Goal: Information Seeking & Learning: Learn about a topic

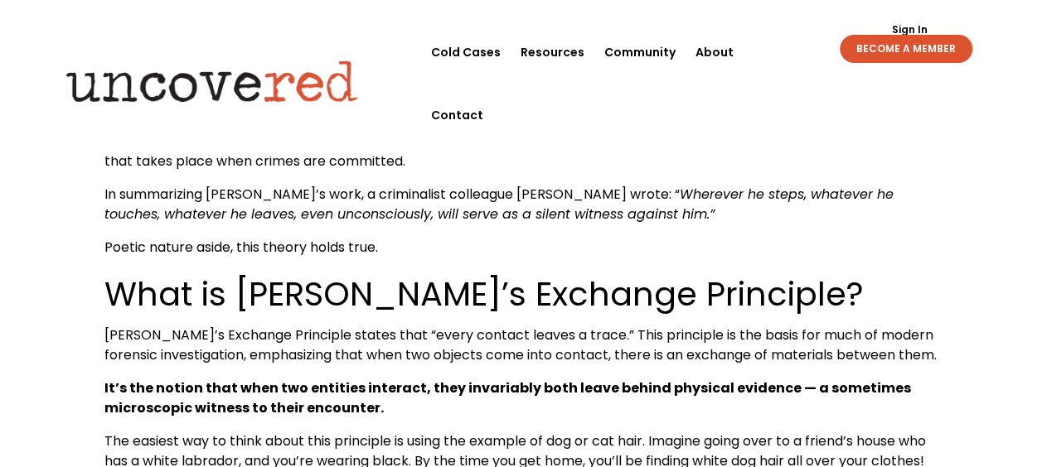
scroll to position [663, 0]
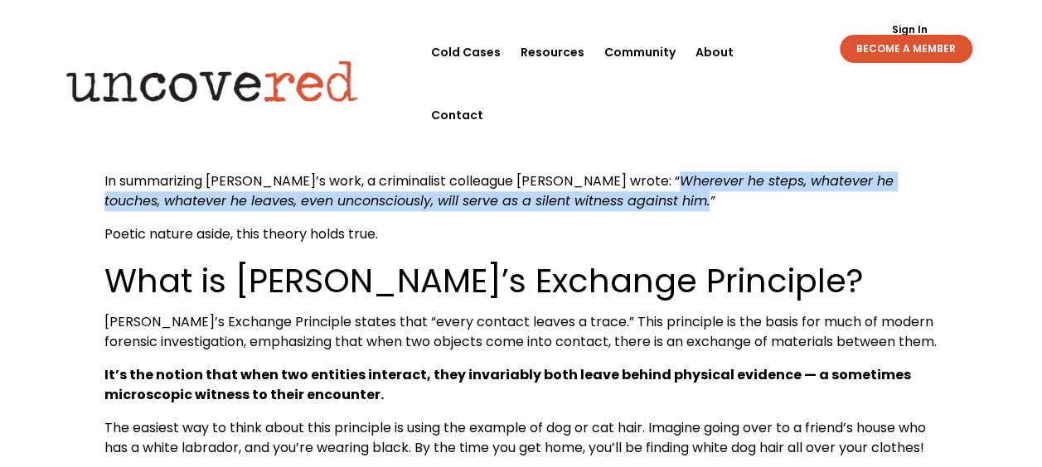
drag, startPoint x: 584, startPoint y: 202, endPoint x: 582, endPoint y: 177, distance: 25.8
click at [582, 177] on span "Wherever he steps, whatever he touches, whatever he leaves, even unconsciously,…" at bounding box center [498, 191] width 789 height 39
copy span "Wherever he steps, whatever he touches, whatever he leaves, even unconsciously,…"
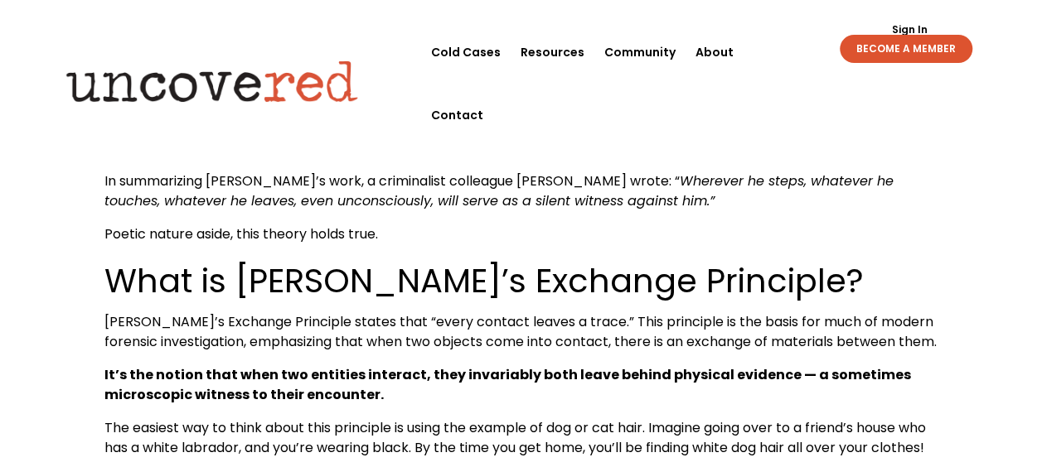
click at [606, 217] on p "In summarizing [PERSON_NAME]’s work, a criminalist colleague [PERSON_NAME] wrot…" at bounding box center [521, 198] width 834 height 53
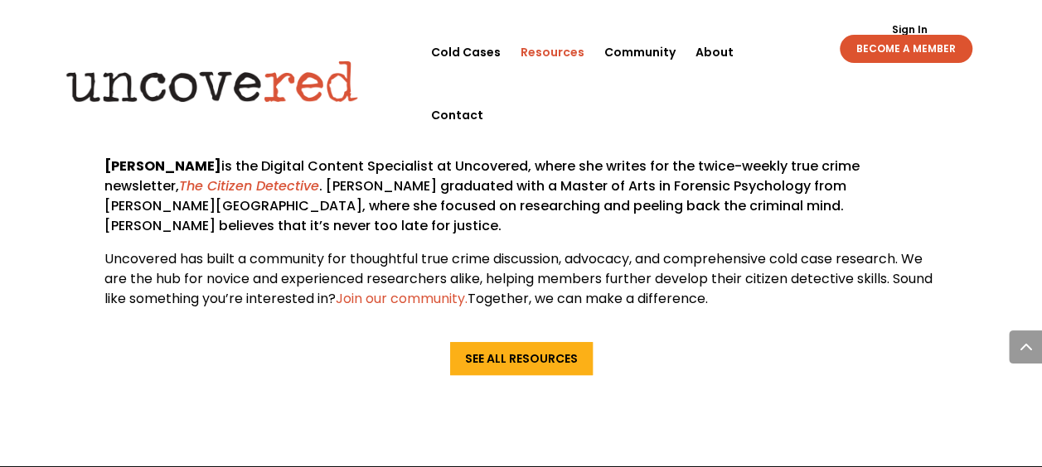
scroll to position [3315, 0]
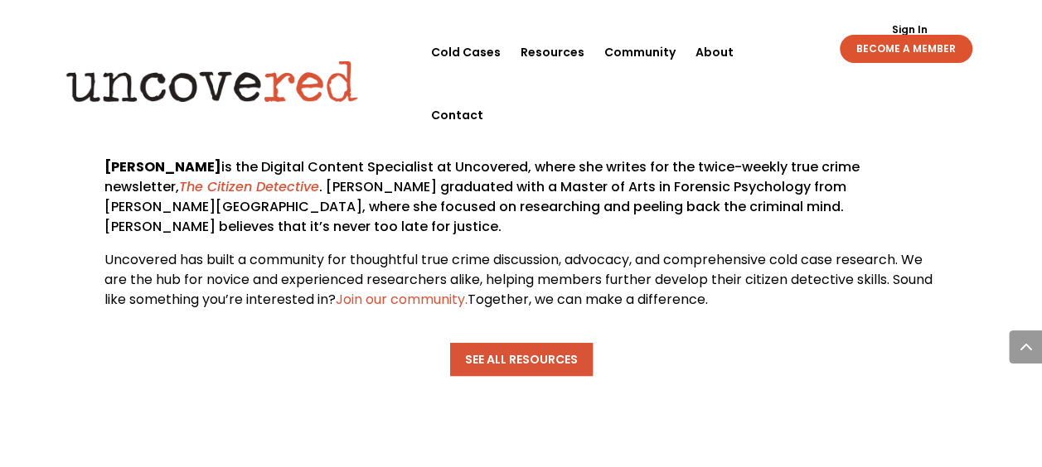
click at [486, 343] on link "See All Resources" at bounding box center [521, 359] width 143 height 33
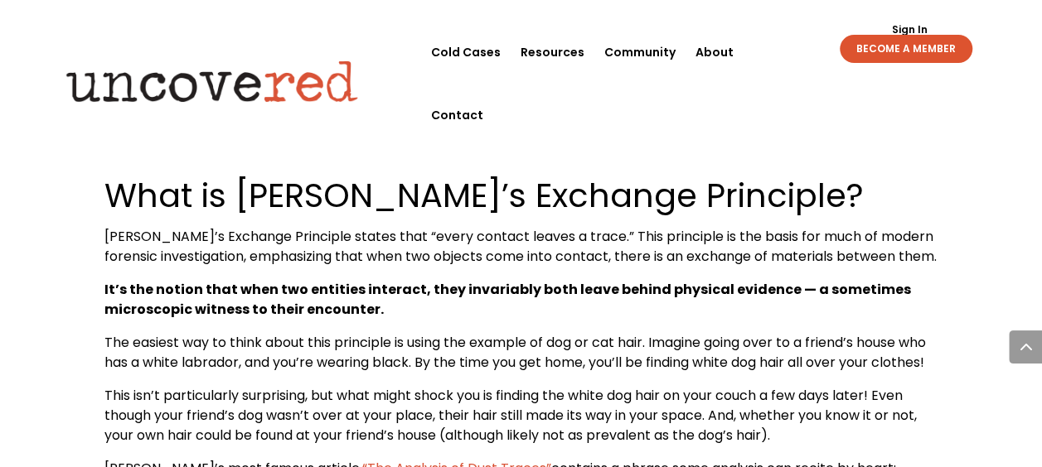
scroll to position [995, 0]
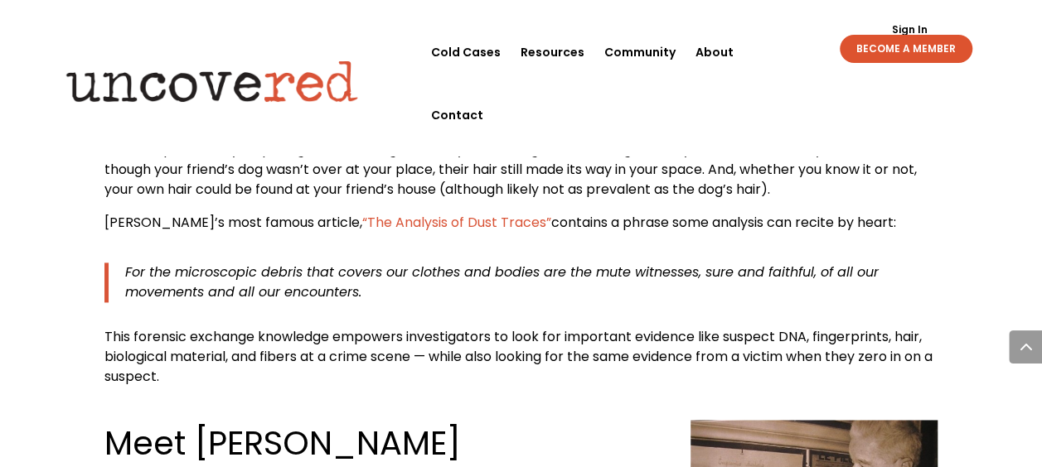
click at [412, 232] on span "“The Analysis of Dust Traces”" at bounding box center [456, 222] width 189 height 19
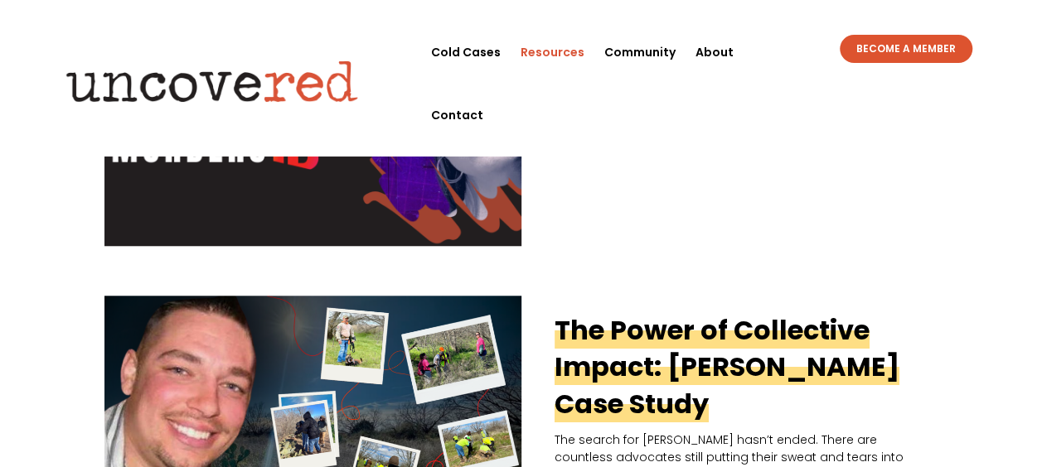
scroll to position [414, 0]
